Goal: Find specific page/section: Find specific page/section

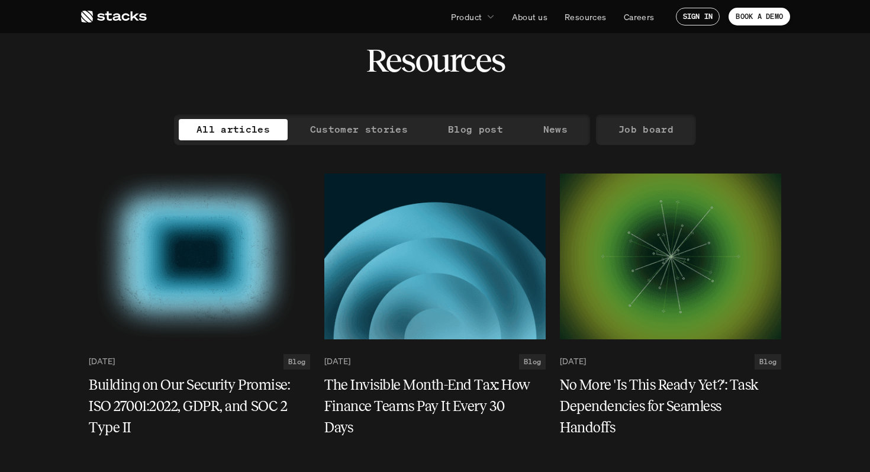
scroll to position [78, 0]
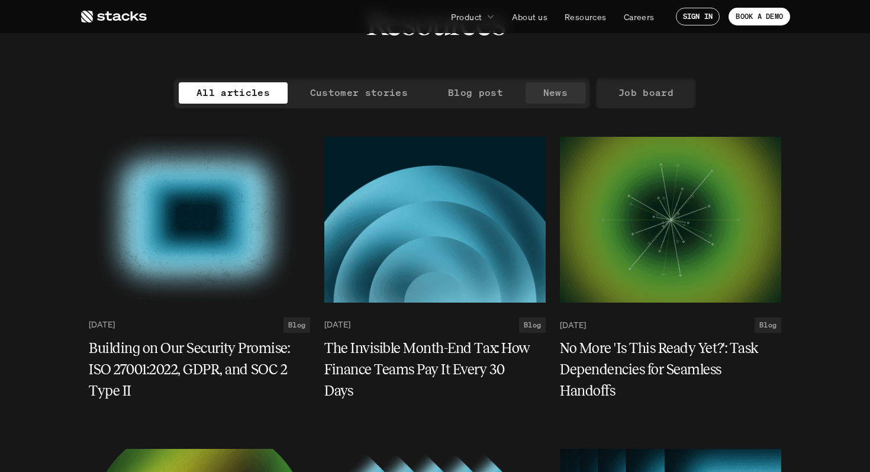
click at [635, 99] on p "Job board" at bounding box center [646, 92] width 55 height 17
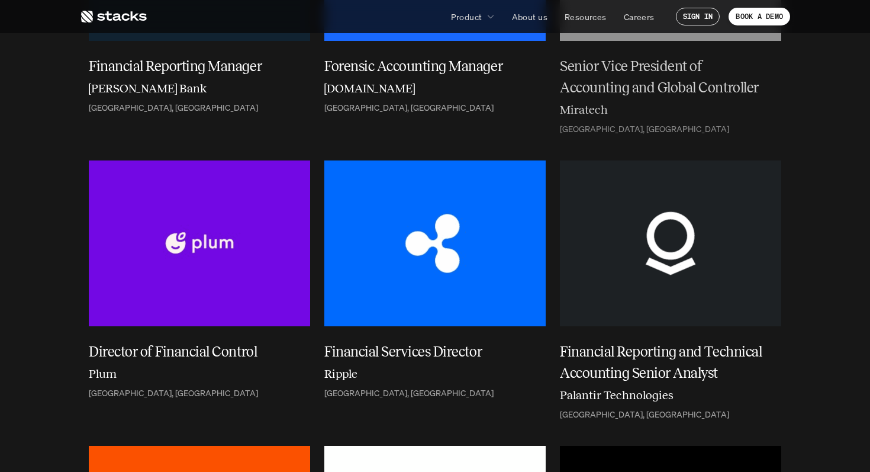
scroll to position [937, 0]
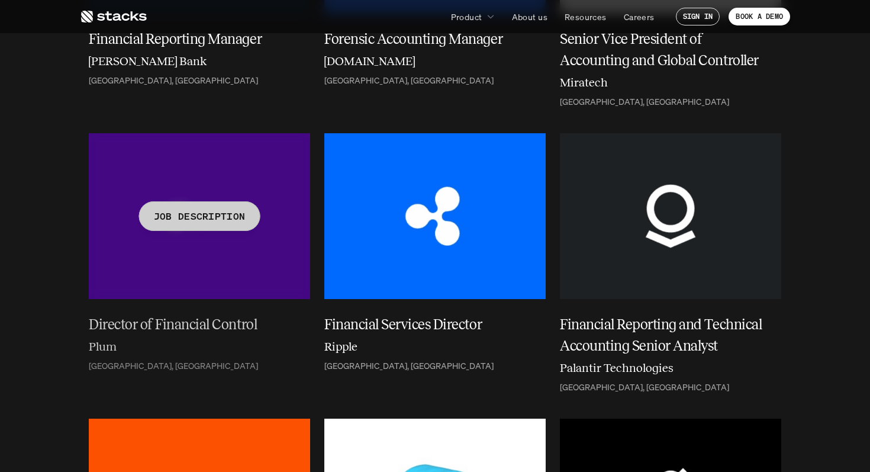
click at [242, 291] on div at bounding box center [199, 216] width 221 height 166
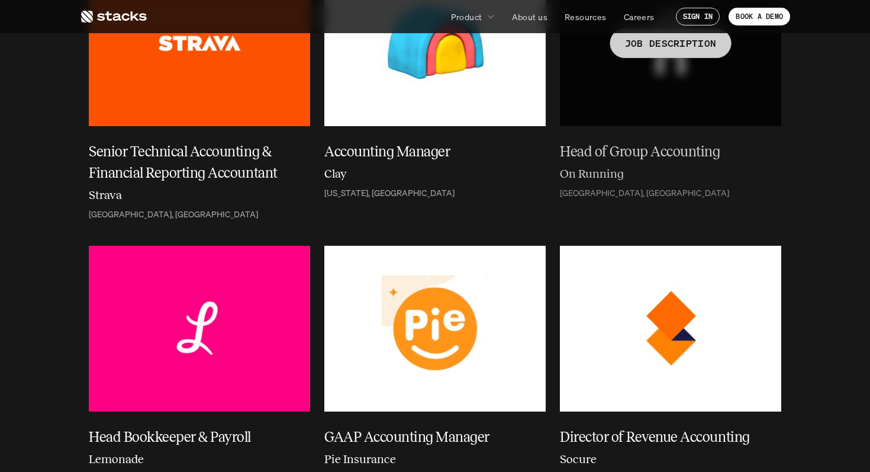
scroll to position [1397, 0]
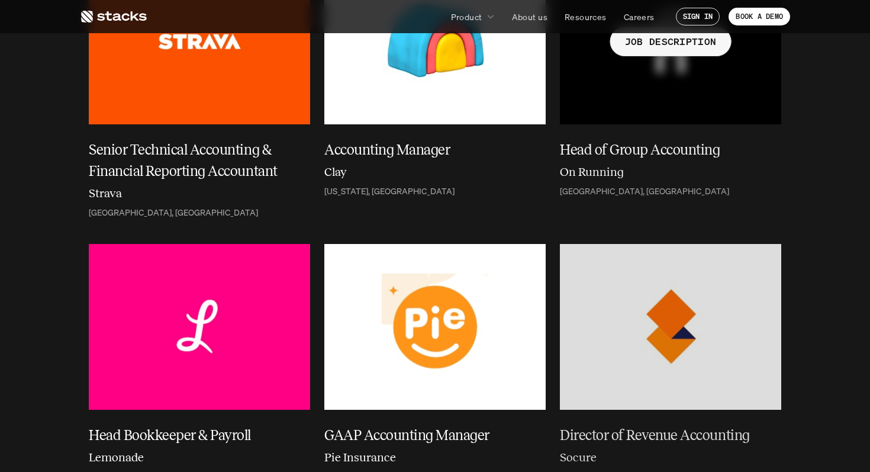
click at [688, 147] on h5 "Head of Group Accounting" at bounding box center [663, 149] width 207 height 21
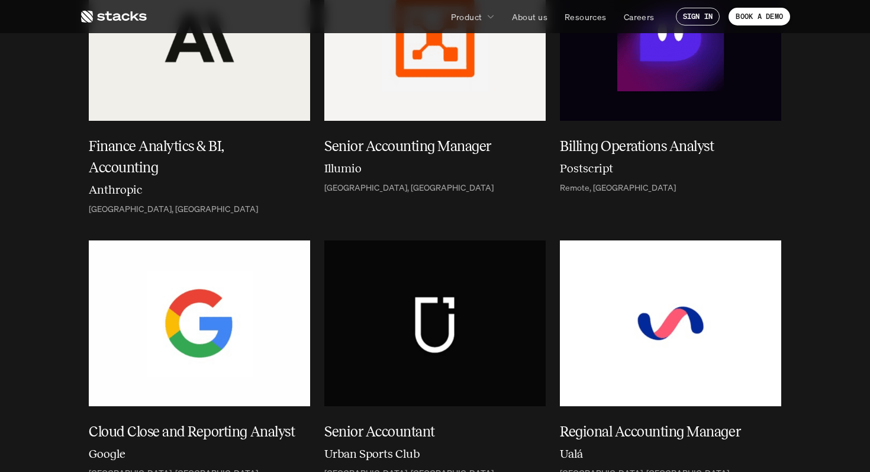
scroll to position [2611, 0]
